Goal: Transaction & Acquisition: Subscribe to service/newsletter

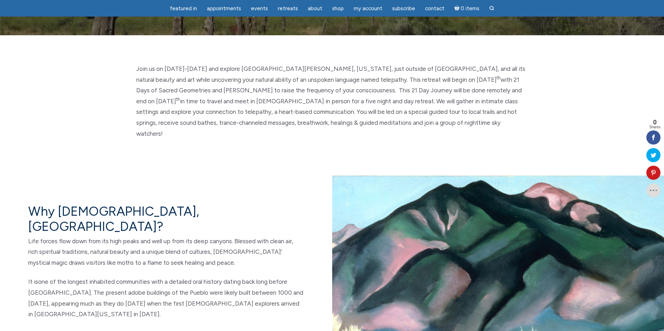
scroll to position [388, 0]
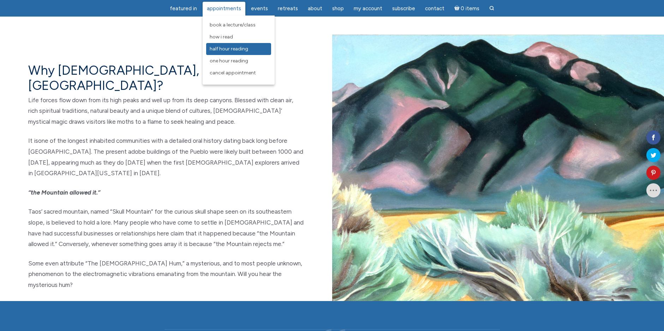
click at [215, 47] on span "Half Hour Reading" at bounding box center [229, 49] width 38 height 6
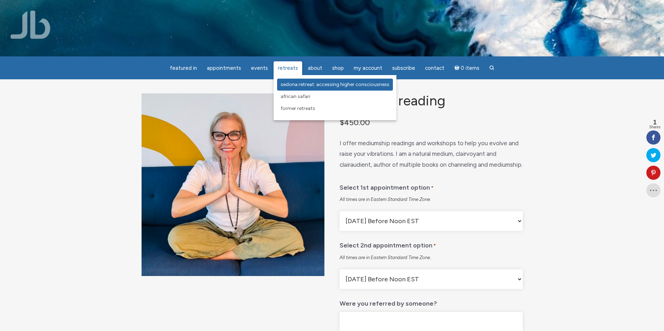
click at [288, 85] on span "Sedona Retreat: Accessing Higher Consciousness" at bounding box center [334, 84] width 109 height 6
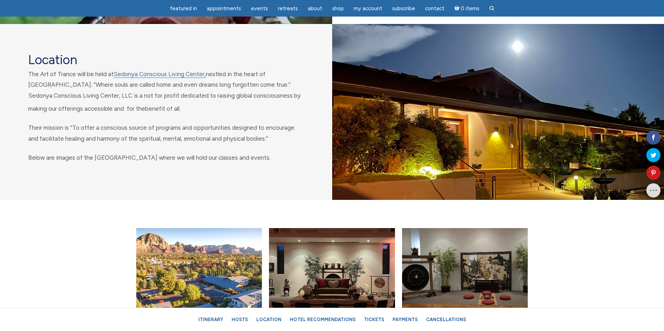
scroll to position [2505, 0]
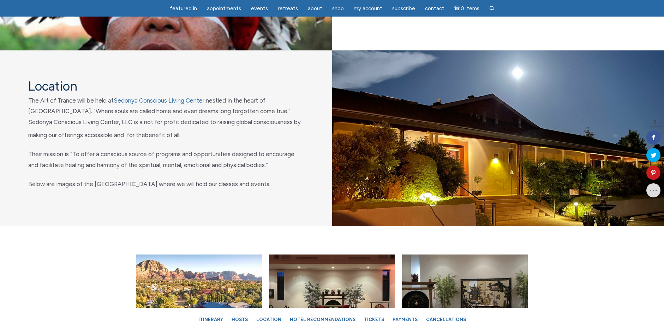
click at [123, 121] on p "The Art of Trance will be held at Sedonya Conscious Living Center, nestled in t…" at bounding box center [166, 117] width 276 height 45
click at [133, 110] on div "Location The Art of Trance will be held at Sedonya Conscious Living Center, nes…" at bounding box center [166, 138] width 332 height 176
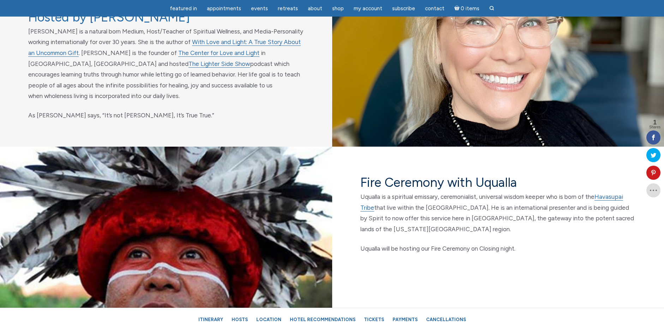
scroll to position [2223, 0]
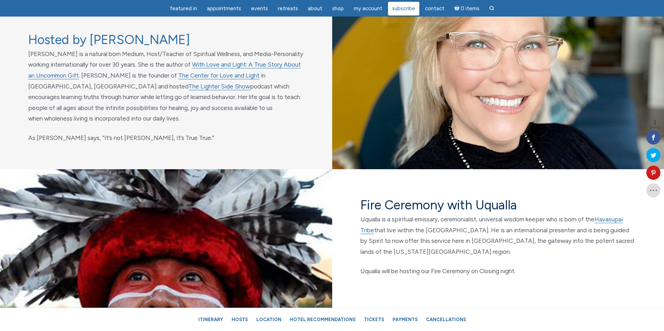
click at [395, 8] on span "Subscribe" at bounding box center [403, 8] width 23 height 6
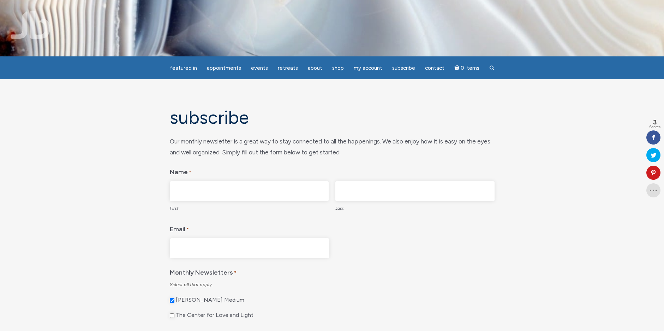
click at [262, 187] on input "First" at bounding box center [249, 191] width 159 height 20
type input "Tina"
type input "Heiler"
type input "tinaheilerc21@gmail.com"
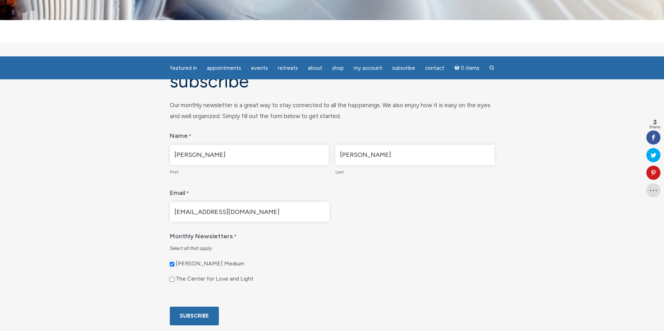
scroll to position [71, 0]
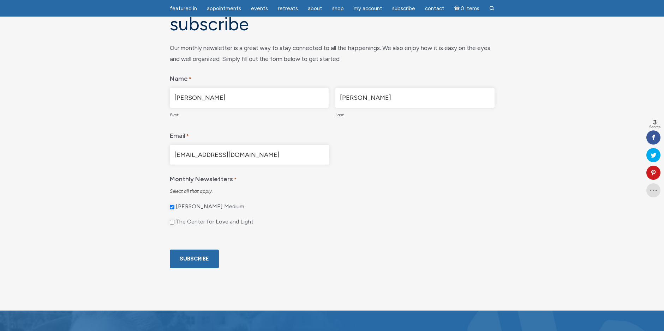
click at [176, 222] on label "The Center for Love and Light" at bounding box center [215, 221] width 78 height 7
click at [174, 222] on input "The Center for Love and Light" at bounding box center [172, 222] width 5 height 5
checkbox input "true"
click at [184, 268] on input "Subscribe" at bounding box center [194, 259] width 49 height 19
